Goal: Task Accomplishment & Management: Manage account settings

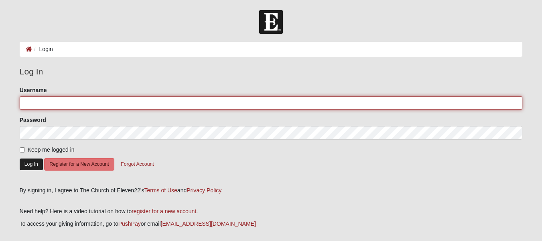
type input "akruseil"
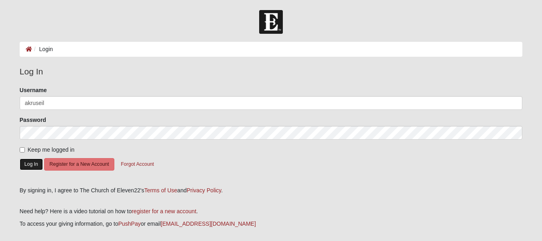
click at [27, 162] on button "Log In" at bounding box center [31, 164] width 23 height 12
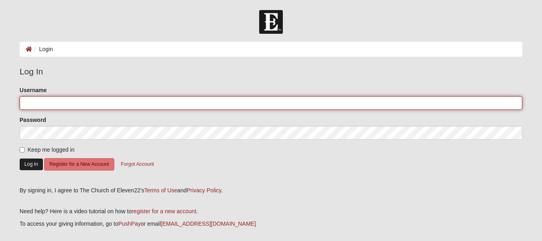
type input "akruseil"
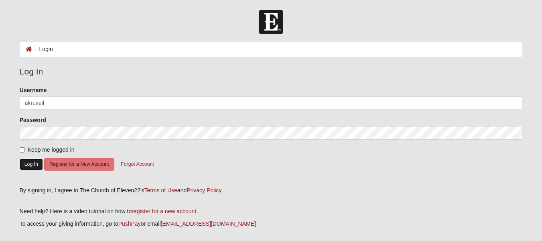
click at [30, 163] on button "Log In" at bounding box center [31, 164] width 23 height 12
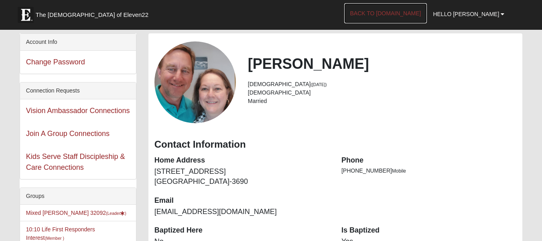
click at [396, 9] on link "Back to COE22.com" at bounding box center [386, 13] width 83 height 20
click at [428, 12] on link "Back to COE22.com" at bounding box center [386, 13] width 83 height 20
